Goal: Task Accomplishment & Management: Manage account settings

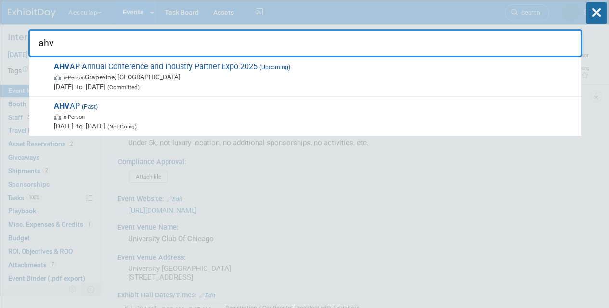
select select "Blanket Approval w/ no changes"
select select "Neuro"
drag, startPoint x: 59, startPoint y: 39, endPoint x: 61, endPoint y: 58, distance: 18.8
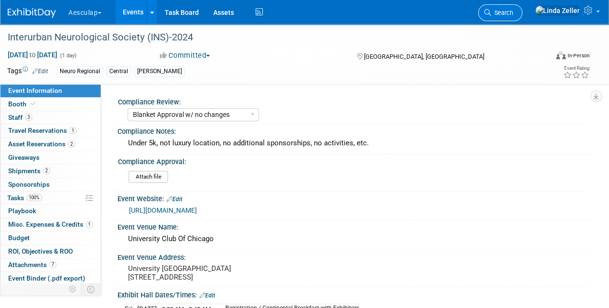
click at [513, 10] on span "Search" at bounding box center [502, 12] width 22 height 7
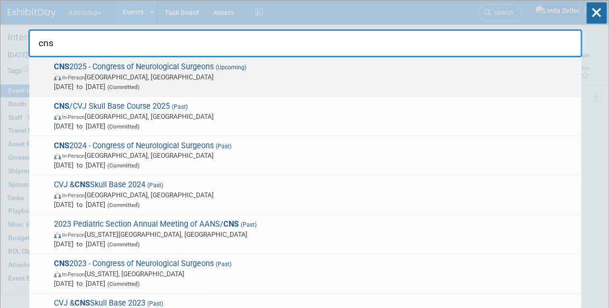
type input "cns"
click at [76, 87] on span "Oct 13, 2025 to Oct 15, 2025 (Committed)" at bounding box center [315, 87] width 522 height 10
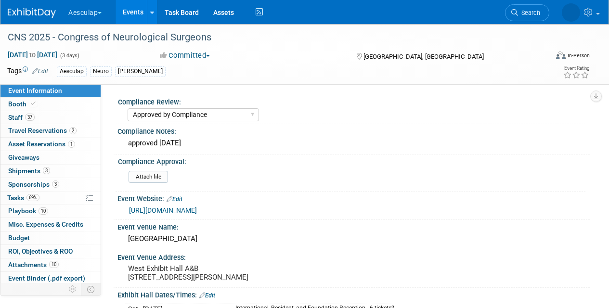
select select "Approved by Compliance"
select select "Neuro"
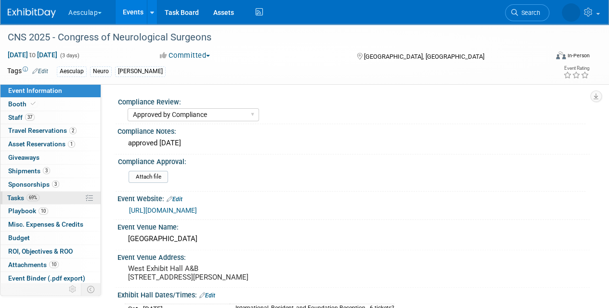
click at [14, 194] on span "Tasks 69%" at bounding box center [23, 198] width 32 height 8
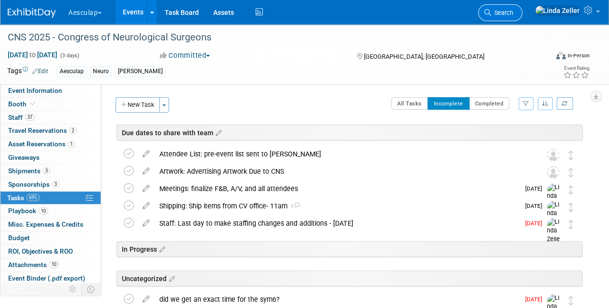
click at [513, 11] on span "Search" at bounding box center [502, 12] width 22 height 7
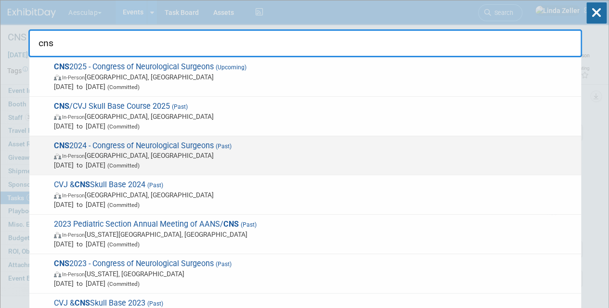
type input "cns"
click at [86, 148] on span "CNS 2024 - Congress of Neurological Surgeons (Past) In-Person Houston, TX Sep 2…" at bounding box center [313, 155] width 525 height 29
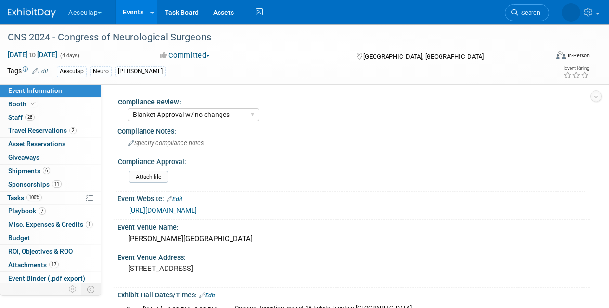
select select "Blanket Approval w/ no changes"
select select "Neuro"
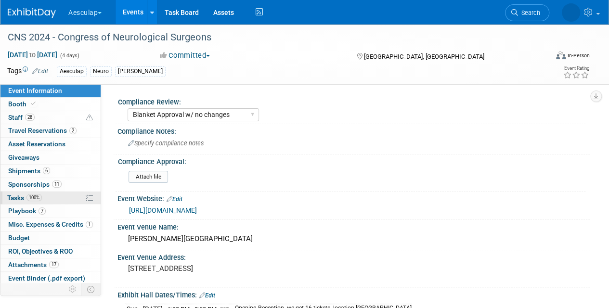
click at [16, 196] on span "Tasks 100%" at bounding box center [24, 198] width 35 height 8
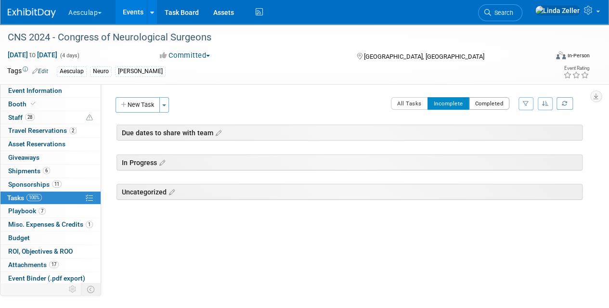
click at [480, 104] on button "Completed" at bounding box center [489, 103] width 41 height 13
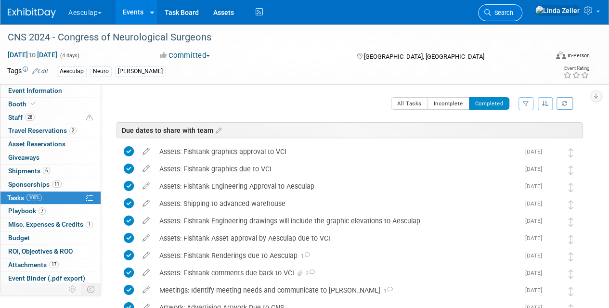
click at [522, 7] on link "Search" at bounding box center [500, 12] width 44 height 17
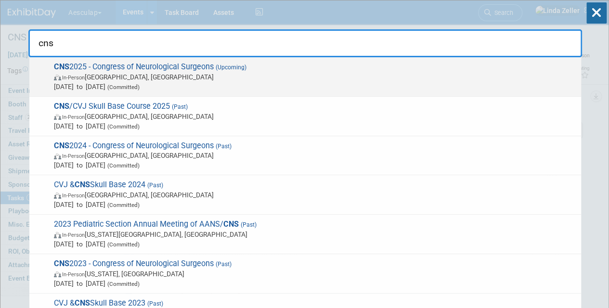
type input "cns"
click at [87, 71] on span "CNS 2025 - Congress of Neurological Surgeons (Upcoming) In-Person Los Angeles, …" at bounding box center [313, 76] width 525 height 29
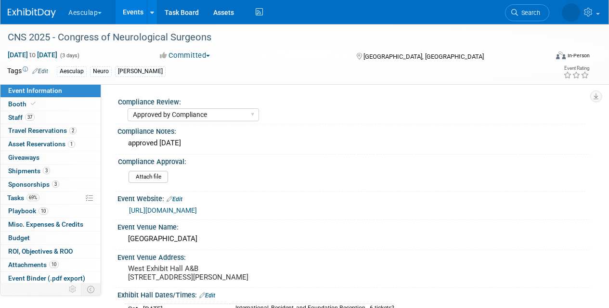
select select "Approved by Compliance"
select select "Neuro"
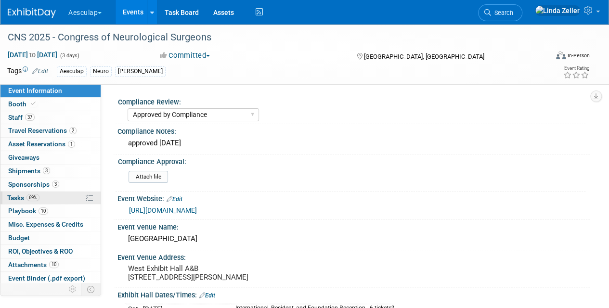
click at [24, 195] on span "Tasks 69%" at bounding box center [23, 198] width 32 height 8
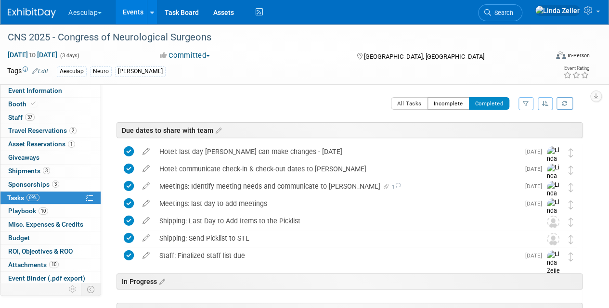
click at [442, 104] on button "Incomplete" at bounding box center [449, 103] width 42 height 13
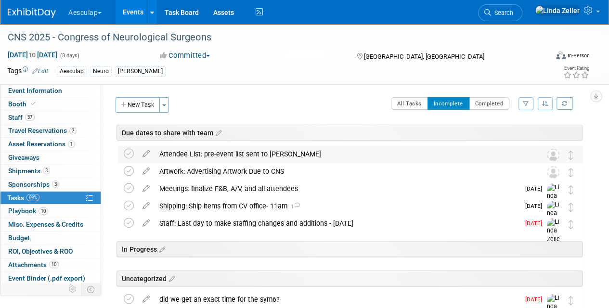
click at [179, 152] on div "Attendee List: pre-event list sent to [PERSON_NAME]" at bounding box center [341, 154] width 373 height 16
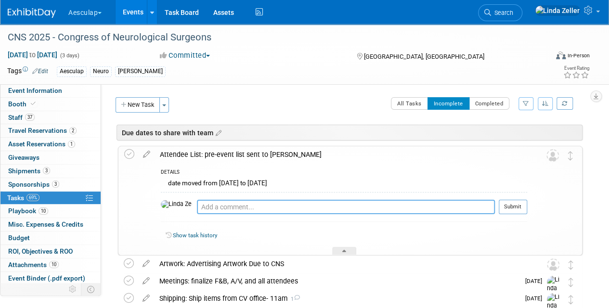
click at [197, 206] on textarea at bounding box center [346, 207] width 298 height 14
click at [149, 153] on icon at bounding box center [146, 152] width 17 height 12
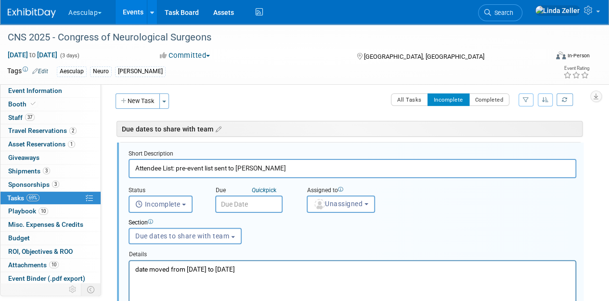
scroll to position [4, 0]
drag, startPoint x: 243, startPoint y: 267, endPoint x: 86, endPoint y: 255, distance: 157.0
click at [130, 260] on html "date moved from Aug 30 to Sept 3" at bounding box center [353, 266] width 446 height 13
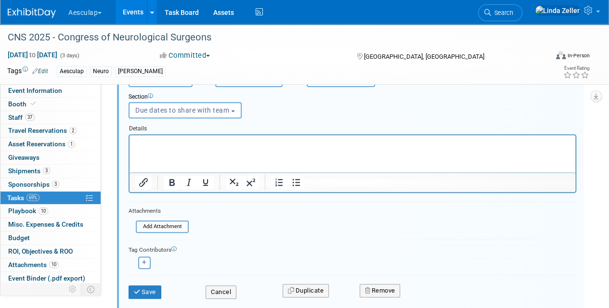
scroll to position [149, 0]
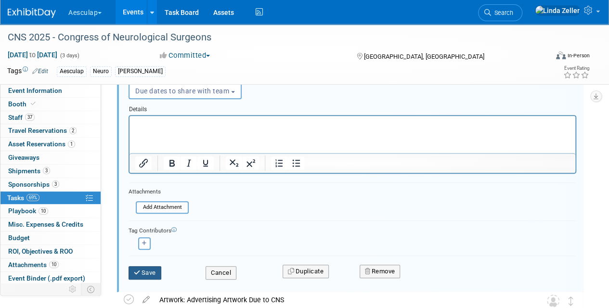
click at [151, 270] on button "Save" at bounding box center [145, 272] width 33 height 13
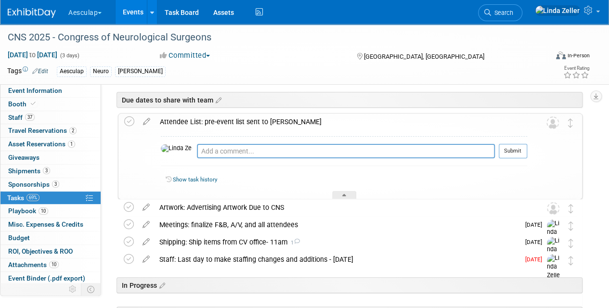
scroll to position [4, 0]
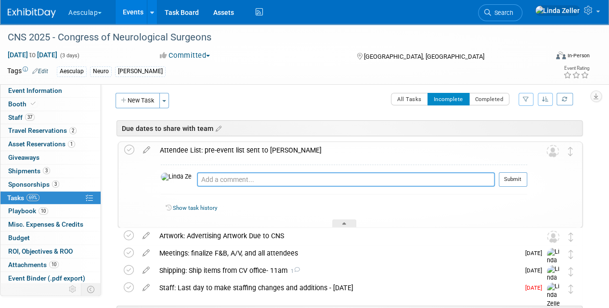
click at [197, 178] on textarea at bounding box center [346, 179] width 298 height 14
type textarea "9/13 - emailed Colleen asking when it will be sent"
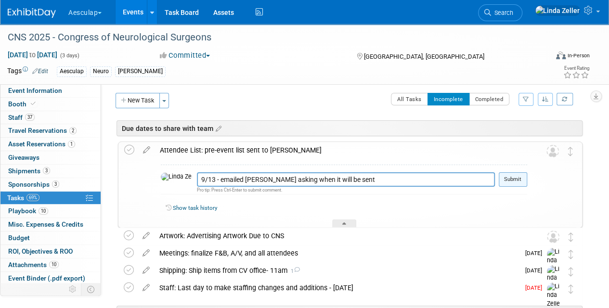
click at [512, 178] on button "Submit" at bounding box center [513, 179] width 28 height 14
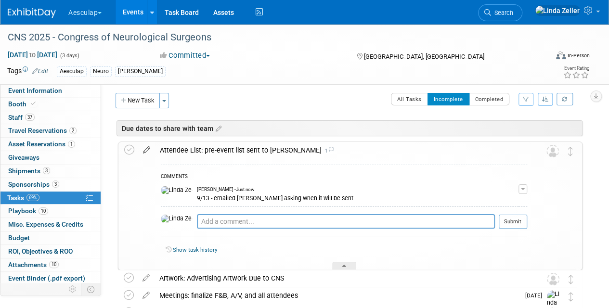
click at [143, 147] on icon at bounding box center [146, 148] width 17 height 12
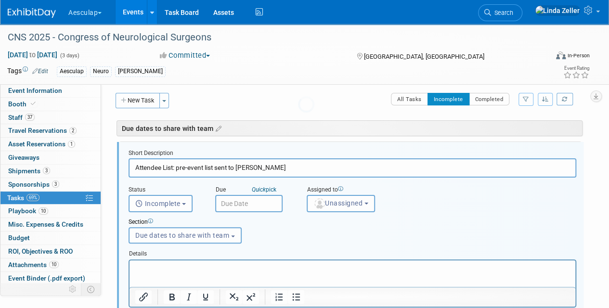
scroll to position [0, 0]
click at [241, 201] on input "text" at bounding box center [248, 203] width 67 height 17
click at [316, 208] on button "Unassigned" at bounding box center [341, 203] width 68 height 17
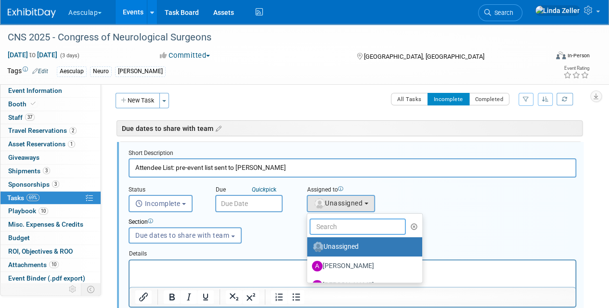
click at [327, 226] on input "text" at bounding box center [358, 227] width 96 height 16
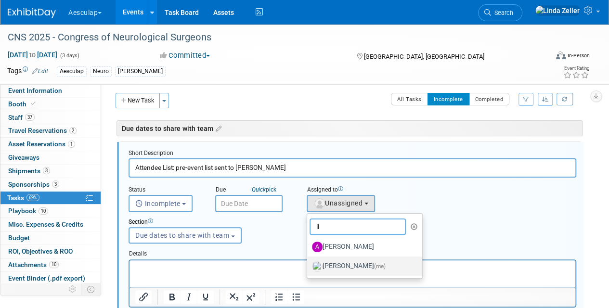
type input "li"
drag, startPoint x: 346, startPoint y: 265, endPoint x: 214, endPoint y: 0, distance: 295.7
click at [346, 265] on label "Linda Zeller (me)" at bounding box center [362, 266] width 101 height 15
click at [309, 265] on input "Linda Zeller (me)" at bounding box center [305, 265] width 6 height 6
select select "997af25e-71f2-407b-94d0-6444a5b8fc40"
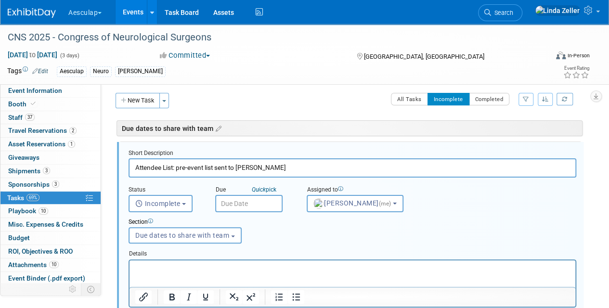
click at [231, 208] on input "text" at bounding box center [248, 203] width 67 height 17
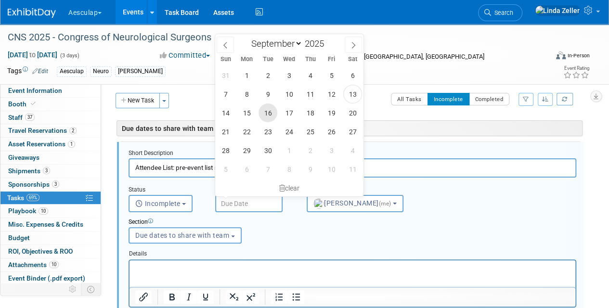
click at [270, 112] on span "16" at bounding box center [268, 113] width 19 height 19
type input "Sep 16, 2025"
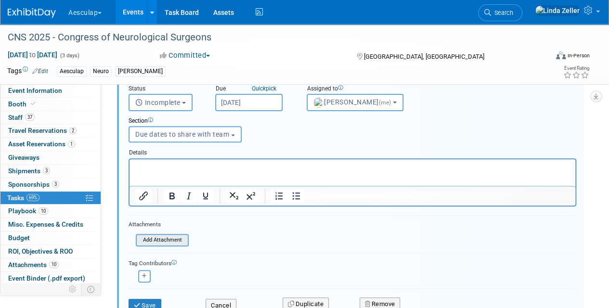
scroll to position [149, 0]
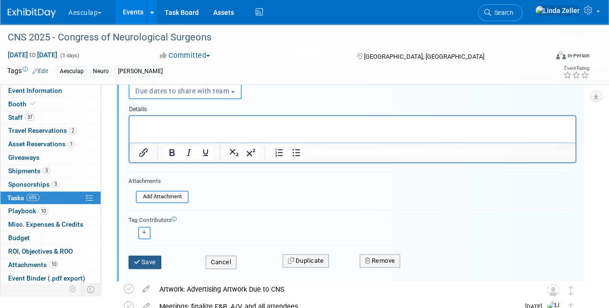
click at [148, 262] on button "Save" at bounding box center [145, 262] width 33 height 13
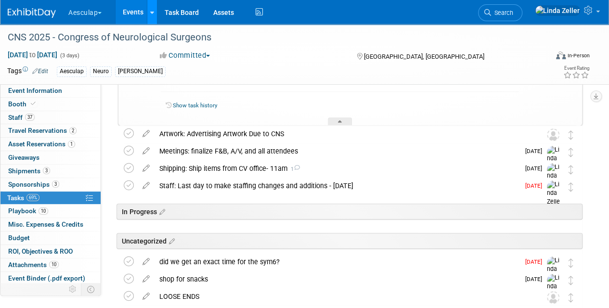
click at [153, 16] on div at bounding box center [152, 12] width 4 height 10
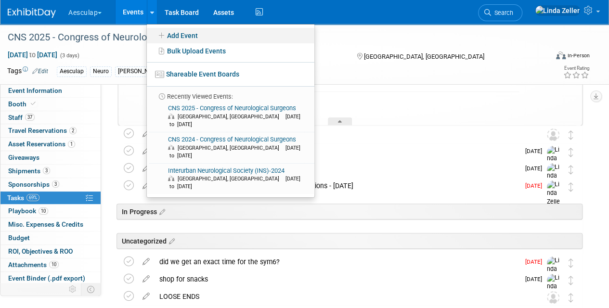
click at [176, 38] on link "Add Event" at bounding box center [231, 35] width 168 height 15
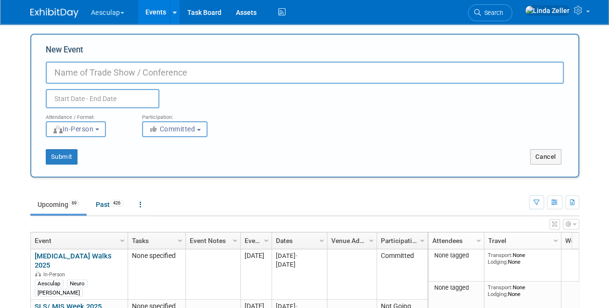
click at [158, 127] on icon "button" at bounding box center [154, 129] width 11 height 7
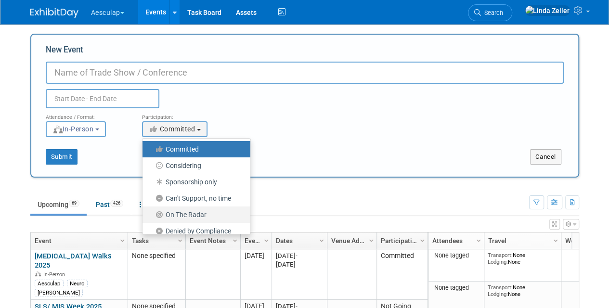
click at [175, 210] on label "On The Radar" at bounding box center [193, 214] width 93 height 13
click at [151, 212] on input "On The Radar" at bounding box center [148, 215] width 6 height 6
select select "103"
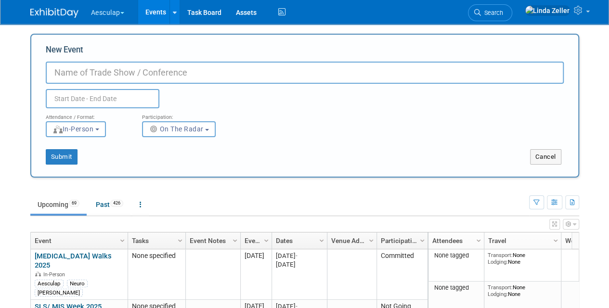
click at [88, 72] on input "New Event" at bounding box center [305, 73] width 518 height 22
paste input ", Optimizing Gastrointestinal Care in the Cancer Patient: A Gastroenterologist’…"
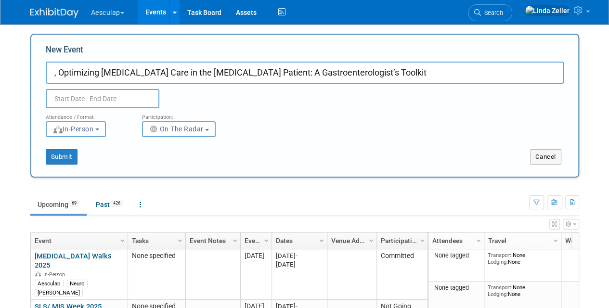
type input ", Optimizing Gastrointestinal Care in the Cancer Patient: A Gastroenterologist’…"
click at [60, 95] on input "text" at bounding box center [103, 98] width 114 height 19
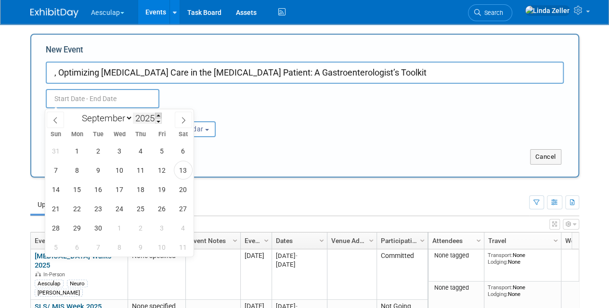
click at [158, 114] on span at bounding box center [158, 116] width 7 height 6
type input "2026"
click at [98, 148] on span "1" at bounding box center [98, 151] width 19 height 19
click at [101, 149] on span "1" at bounding box center [98, 151] width 19 height 19
type input "Sep 1, 2026 to Sep 1, 2026"
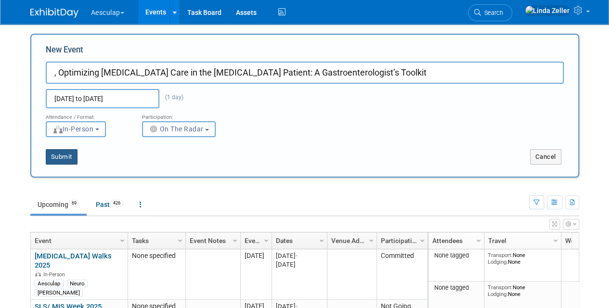
click at [63, 154] on button "Submit" at bounding box center [62, 156] width 32 height 15
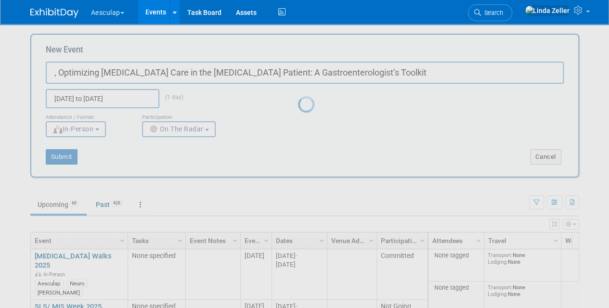
click at [298, 162] on div at bounding box center [304, 154] width 13 height 308
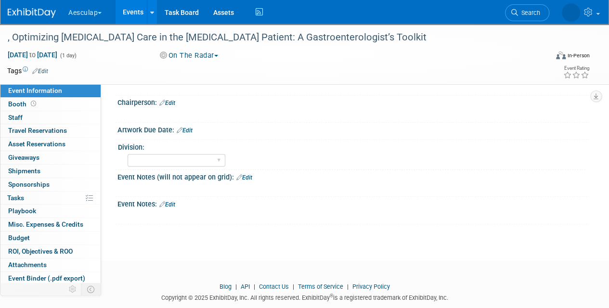
scroll to position [386, 0]
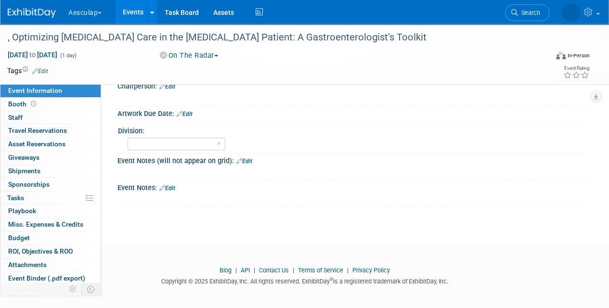
click at [247, 158] on link "Edit" at bounding box center [244, 161] width 16 height 7
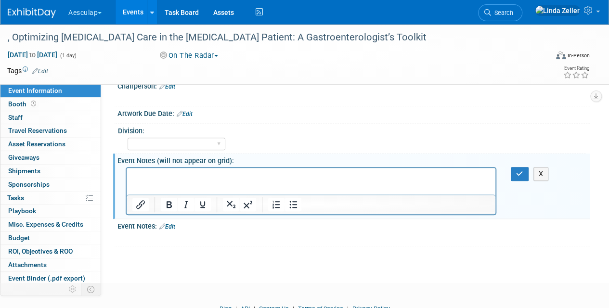
scroll to position [0, 0]
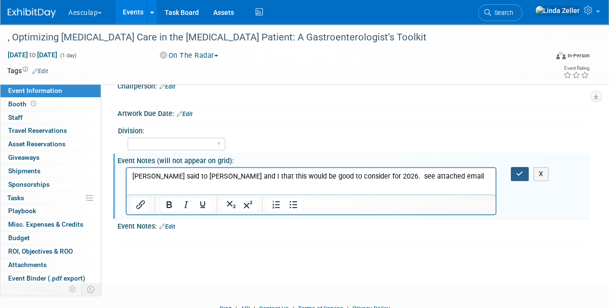
click at [516, 167] on button "button" at bounding box center [520, 174] width 18 height 14
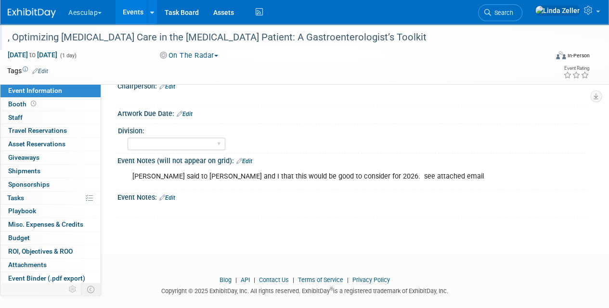
click at [116, 36] on div ", Optimizing Gastrointestinal Care in the Cancer Patient: A Gastroenterologist’…" at bounding box center [272, 37] width 536 height 17
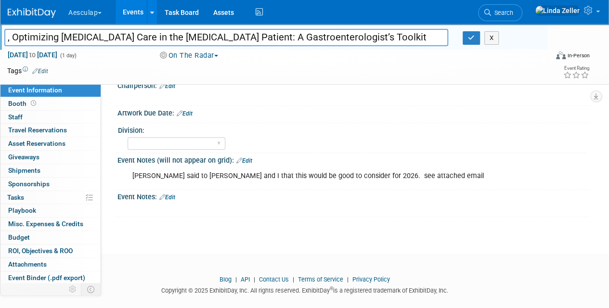
click at [116, 35] on input ", Optimizing Gastrointestinal Care in the Cancer Patient: A Gastroenterologist’…" at bounding box center [226, 37] width 444 height 17
type input "MSK CME, Optimizing [MEDICAL_DATA] Care in the [MEDICAL_DATA] Patient: A Gastro…"
click at [472, 40] on icon "button" at bounding box center [471, 38] width 7 height 6
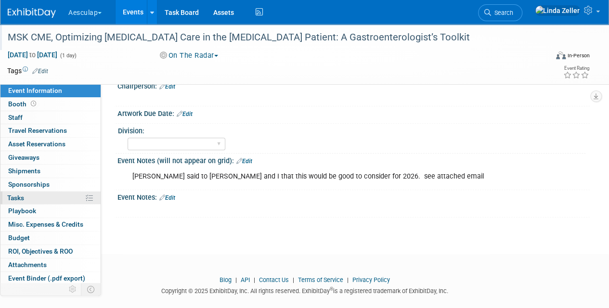
click at [12, 198] on span "Tasks 0%" at bounding box center [15, 198] width 17 height 8
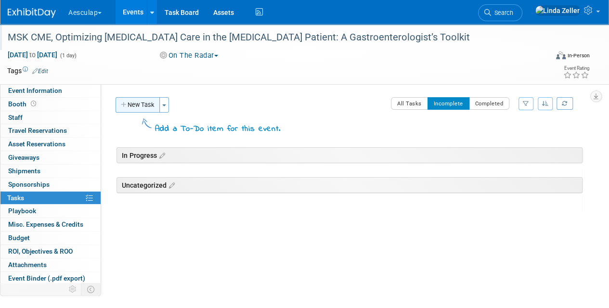
click at [152, 105] on button "New Task" at bounding box center [138, 104] width 44 height 15
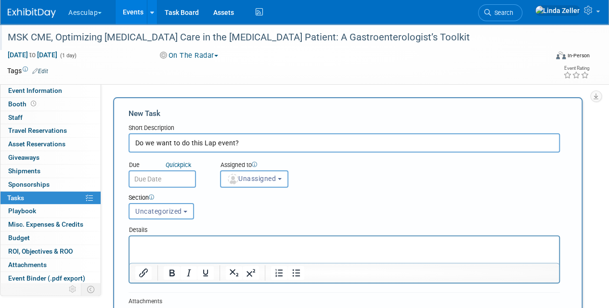
type input "Do we want to do this Lap event?"
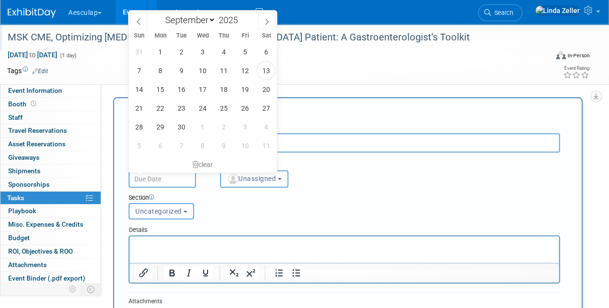
click at [156, 179] on input "text" at bounding box center [162, 178] width 67 height 17
click at [265, 16] on span at bounding box center [266, 21] width 17 height 16
select select "11"
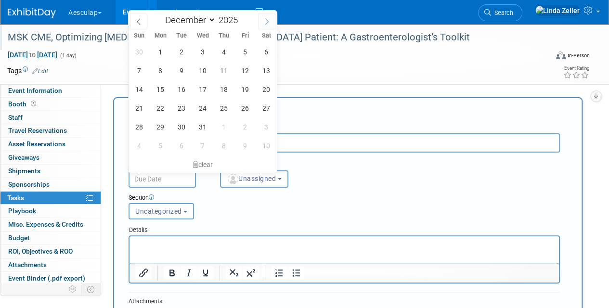
click at [265, 16] on span at bounding box center [266, 21] width 17 height 16
type input "2026"
click at [265, 16] on span at bounding box center [266, 21] width 17 height 16
select select "2"
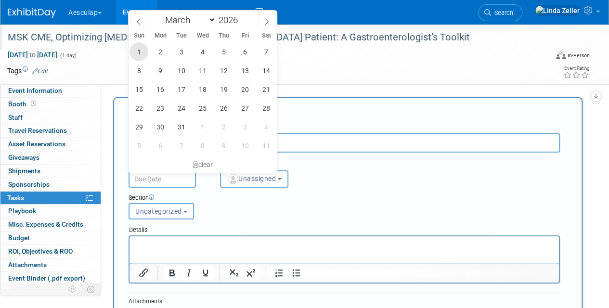
click at [143, 47] on span "1" at bounding box center [139, 51] width 19 height 19
type input "Mar 1, 2026"
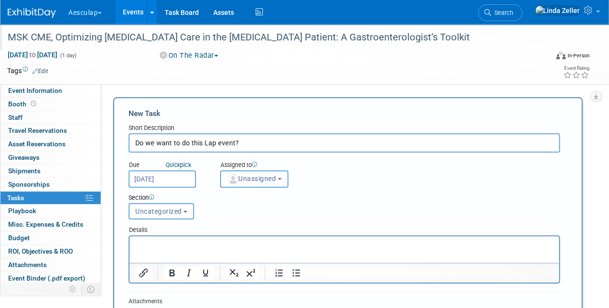
click at [273, 179] on span "Unassigned" at bounding box center [251, 179] width 49 height 8
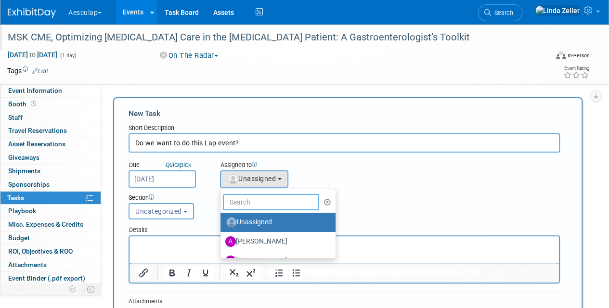
click at [274, 204] on input "text" at bounding box center [271, 202] width 96 height 16
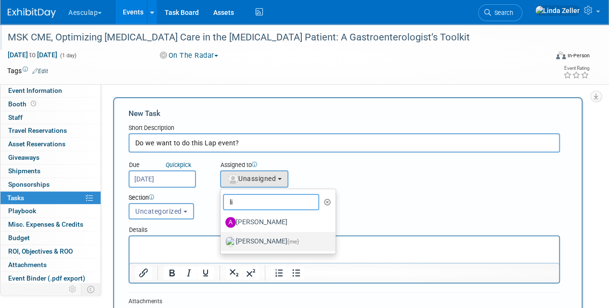
type input "li"
click at [261, 242] on label "Linda Zeller (me)" at bounding box center [275, 241] width 101 height 15
click at [222, 242] on input "Linda Zeller (me)" at bounding box center [219, 240] width 6 height 6
select select "997af25e-71f2-407b-94d0-6444a5b8fc40"
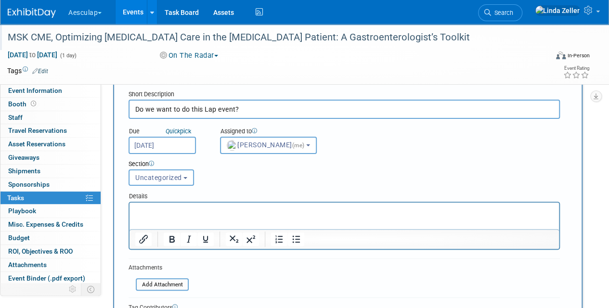
scroll to position [48, 0]
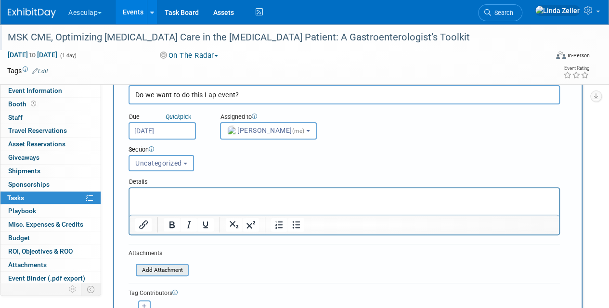
click at [151, 267] on input "file" at bounding box center [130, 270] width 115 height 11
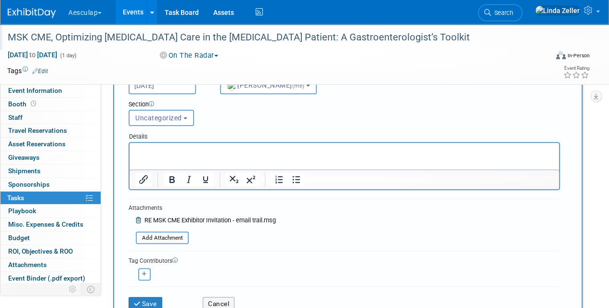
scroll to position [144, 0]
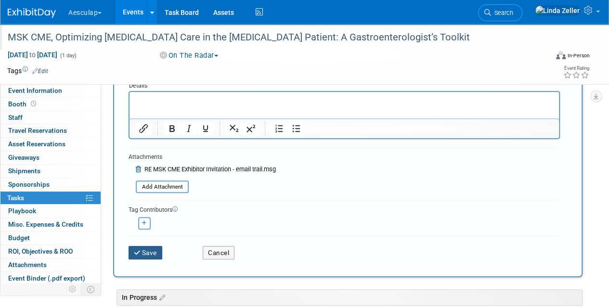
click at [155, 251] on button "Save" at bounding box center [146, 252] width 34 height 13
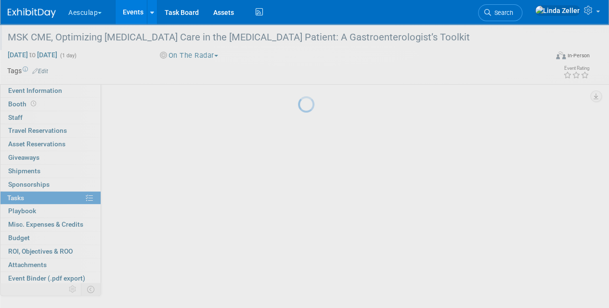
scroll to position [47, 0]
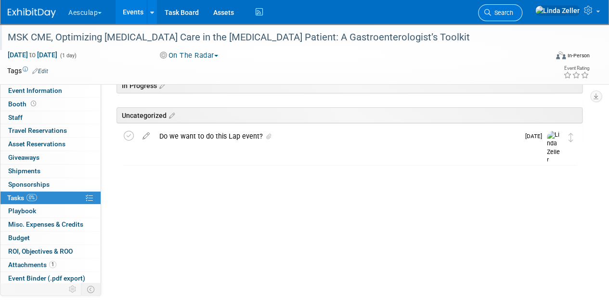
click at [513, 16] on span "Search" at bounding box center [502, 12] width 22 height 7
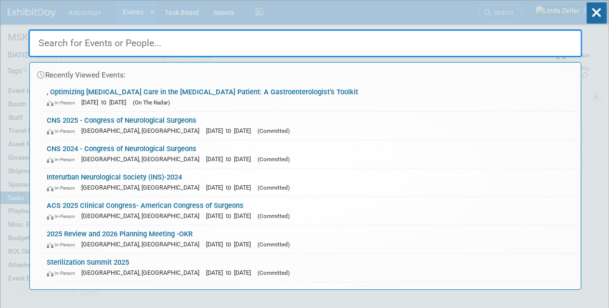
click at [110, 46] on input "text" at bounding box center [305, 43] width 554 height 28
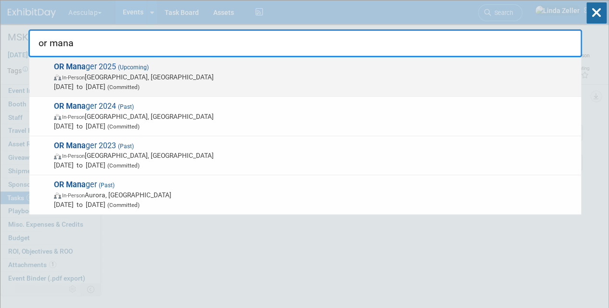
type input "or mana"
click at [86, 81] on span "In-Person Anaheim, CA" at bounding box center [315, 77] width 522 height 10
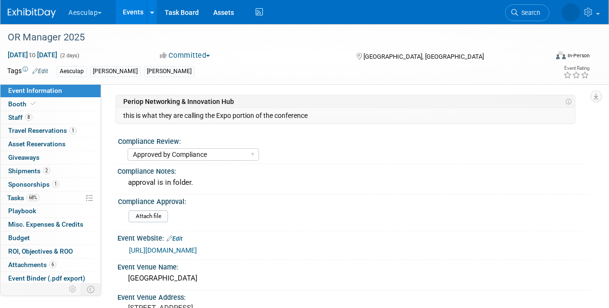
select select "Approved by Compliance"
select select "Strategic Sales"
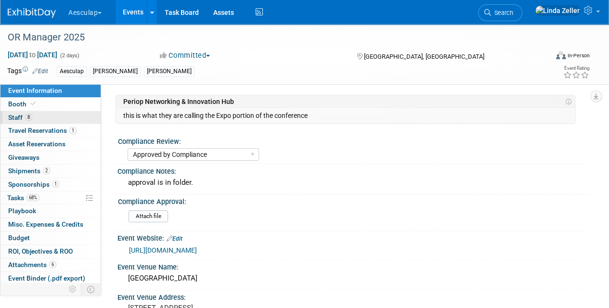
click at [25, 121] on link "8 Staff 8" at bounding box center [50, 117] width 100 height 13
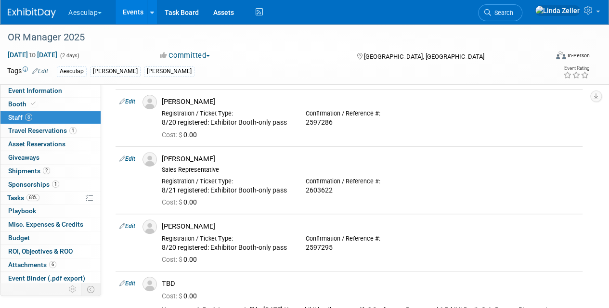
scroll to position [482, 0]
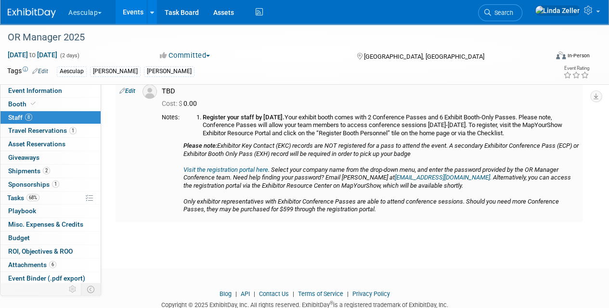
drag, startPoint x: 204, startPoint y: 115, endPoint x: 565, endPoint y: 131, distance: 361.5
click at [565, 131] on li "Register your staff by [DATE]. Your exhibit booth comes with 2 Conference Passe…" at bounding box center [391, 126] width 376 height 24
drag, startPoint x: 565, startPoint y: 131, endPoint x: 277, endPoint y: 180, distance: 292.0
click at [277, 180] on icon "Visit the registration portal here . Select your company name from the drop-dow…" at bounding box center [377, 177] width 388 height 23
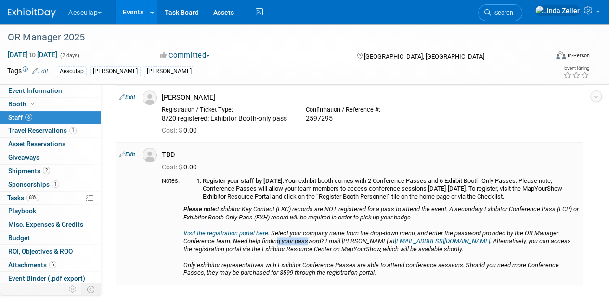
scroll to position [433, 0]
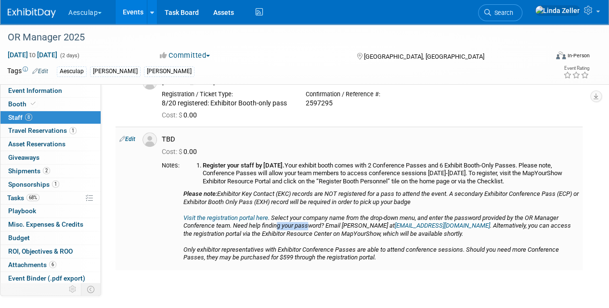
click at [243, 216] on link "Visit the registration portal here" at bounding box center [225, 217] width 85 height 7
click at [513, 12] on span "Search" at bounding box center [502, 12] width 22 height 7
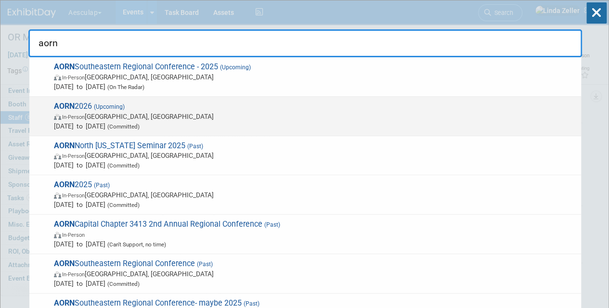
type input "aorn"
click at [131, 113] on span "In-Person [GEOGRAPHIC_DATA], [GEOGRAPHIC_DATA]" at bounding box center [315, 117] width 522 height 10
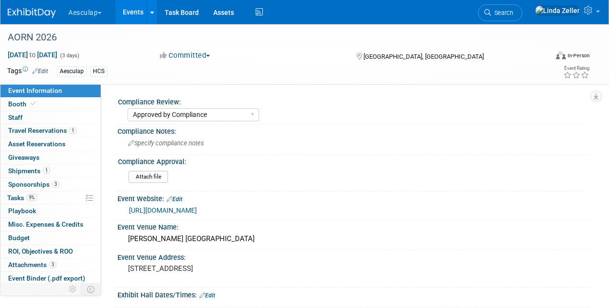
select select "Approved by Compliance"
select select "HCS"
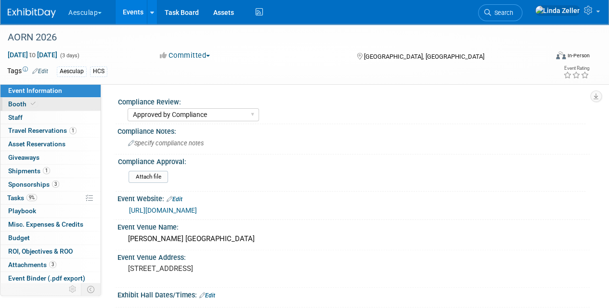
click at [17, 101] on span "Booth" at bounding box center [22, 104] width 29 height 8
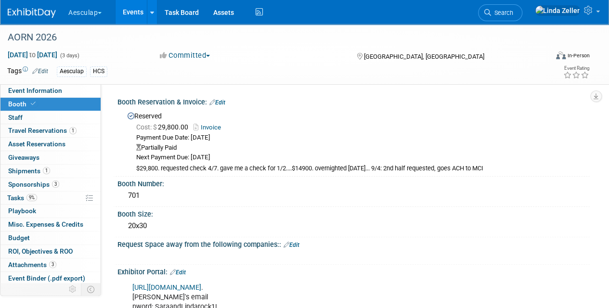
click at [223, 101] on link "Edit" at bounding box center [217, 102] width 16 height 7
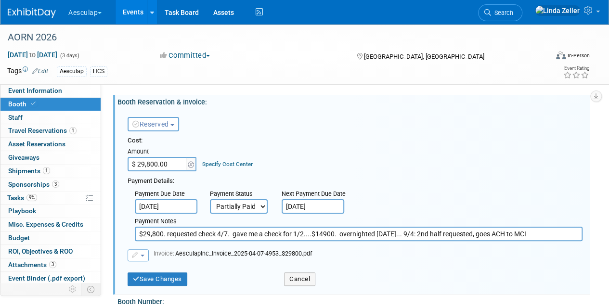
click at [262, 209] on select "Not Paid Yet Partially Paid Paid in Full" at bounding box center [239, 206] width 58 height 14
select select "1"
click at [210, 199] on select "Not Paid Yet Partially Paid Paid in Full" at bounding box center [239, 206] width 58 height 14
click at [143, 257] on span "button" at bounding box center [143, 256] width 4 height 2
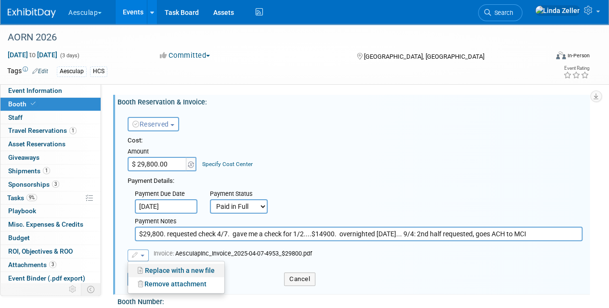
click at [152, 268] on link "Replace with a new file" at bounding box center [176, 270] width 96 height 13
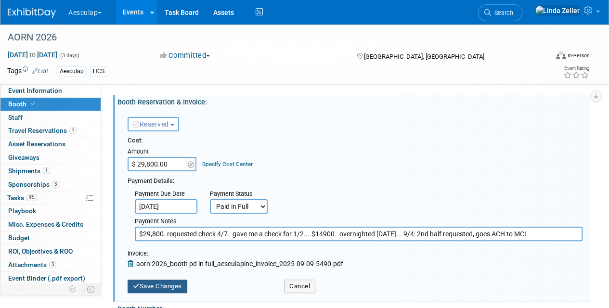
click at [168, 282] on button "Save Changes" at bounding box center [158, 286] width 60 height 13
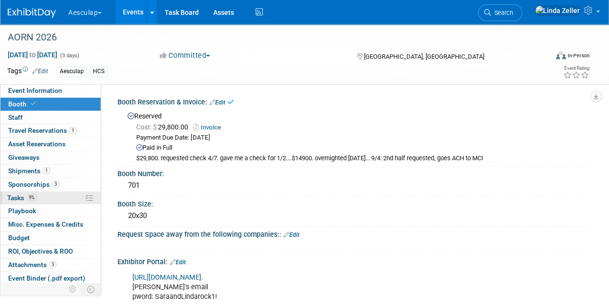
click at [21, 195] on span "Tasks 9%" at bounding box center [22, 198] width 30 height 8
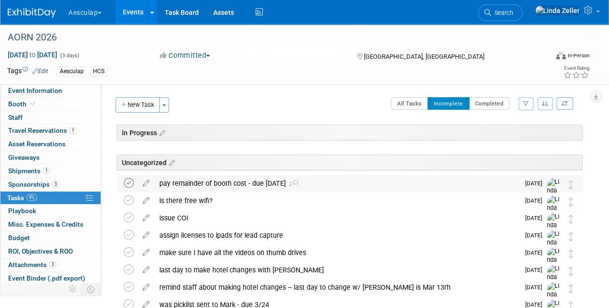
click at [130, 181] on icon at bounding box center [129, 183] width 10 height 10
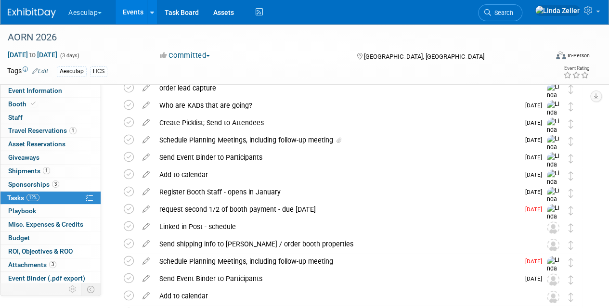
scroll to position [289, 0]
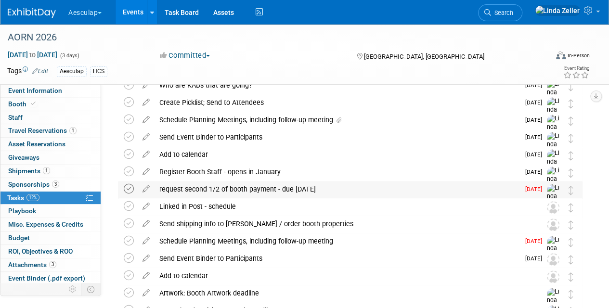
click at [127, 186] on icon at bounding box center [129, 189] width 10 height 10
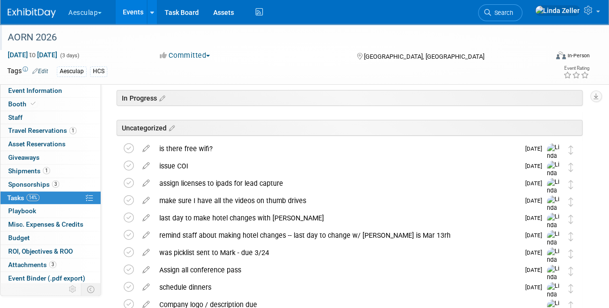
scroll to position [0, 0]
